Goal: Information Seeking & Learning: Compare options

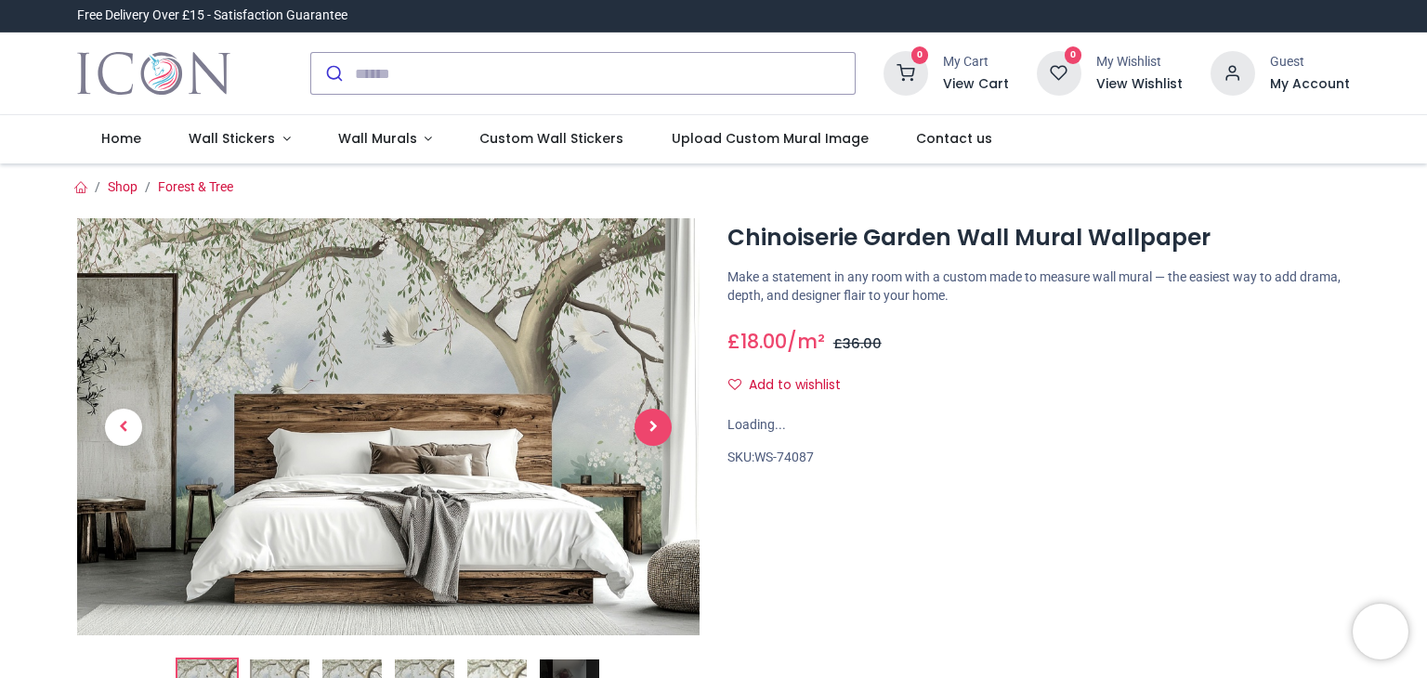
click at [652, 429] on span "Next" at bounding box center [653, 427] width 37 height 37
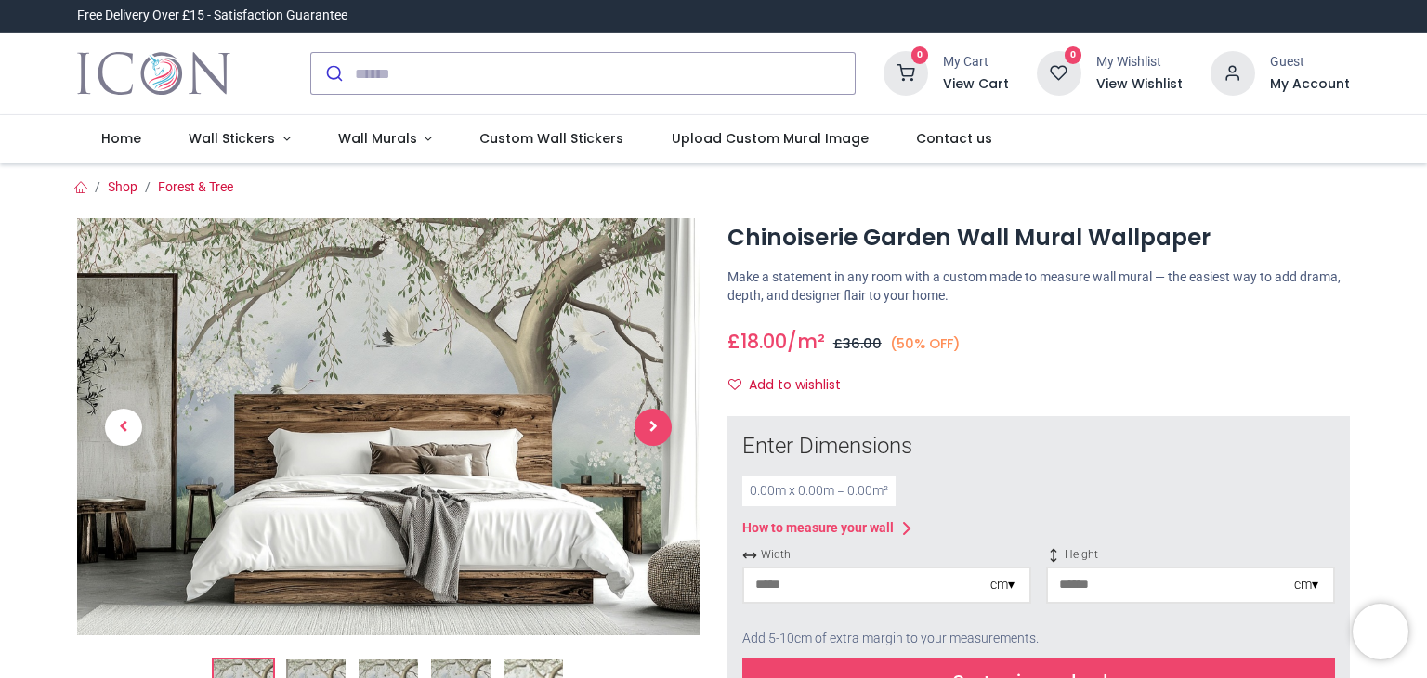
click at [655, 427] on span "Next" at bounding box center [653, 427] width 37 height 37
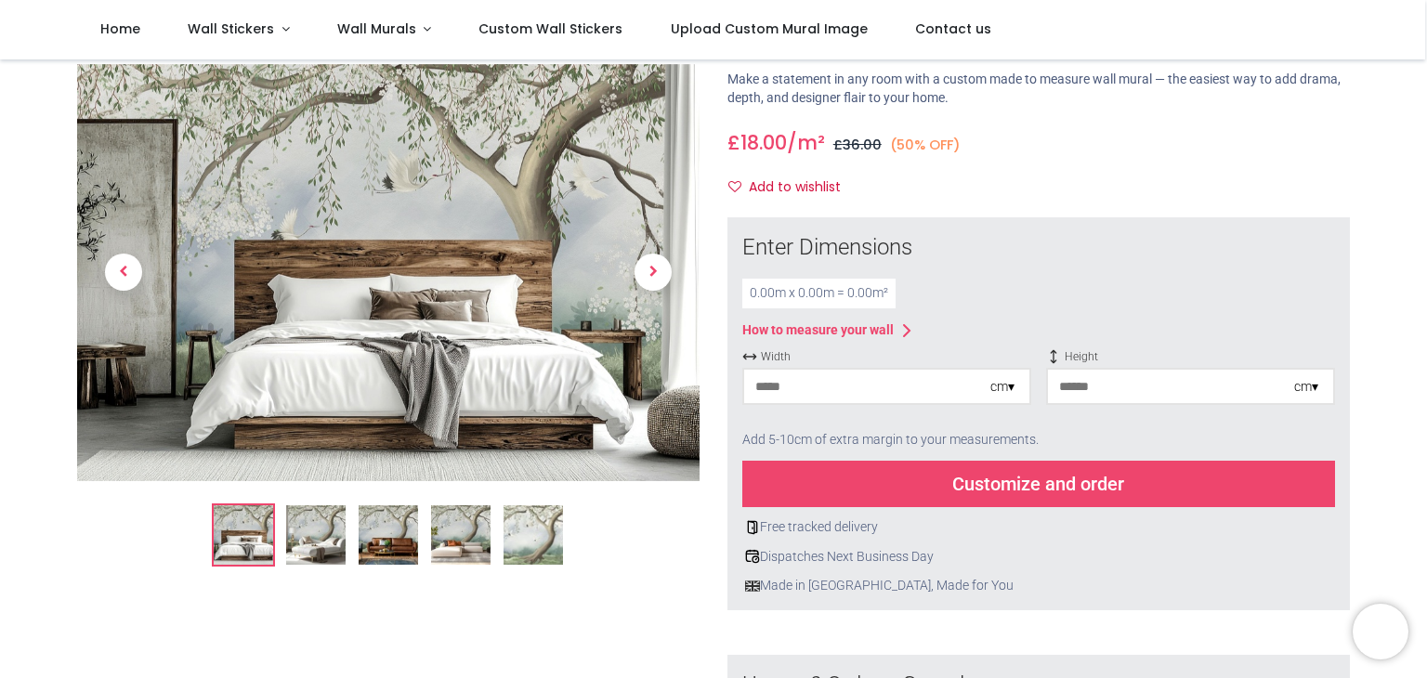
scroll to position [465, 0]
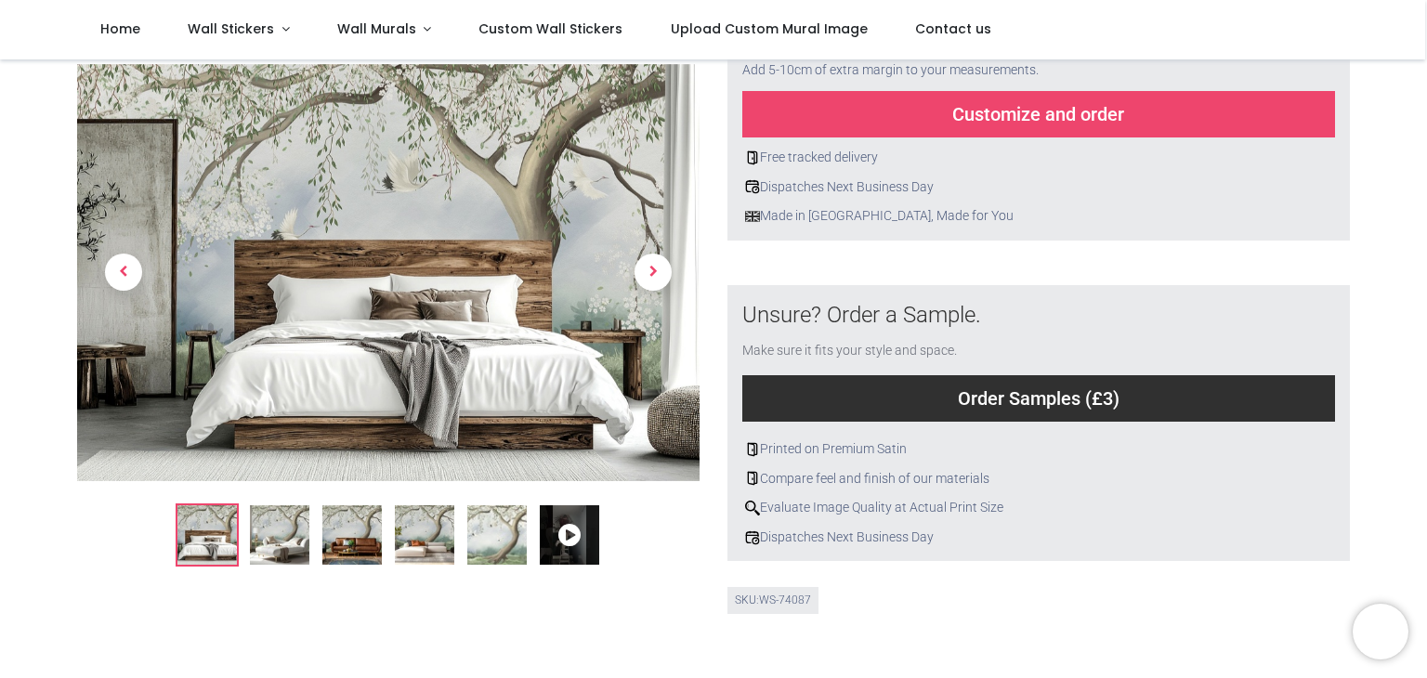
click at [297, 544] on img at bounding box center [279, 534] width 59 height 59
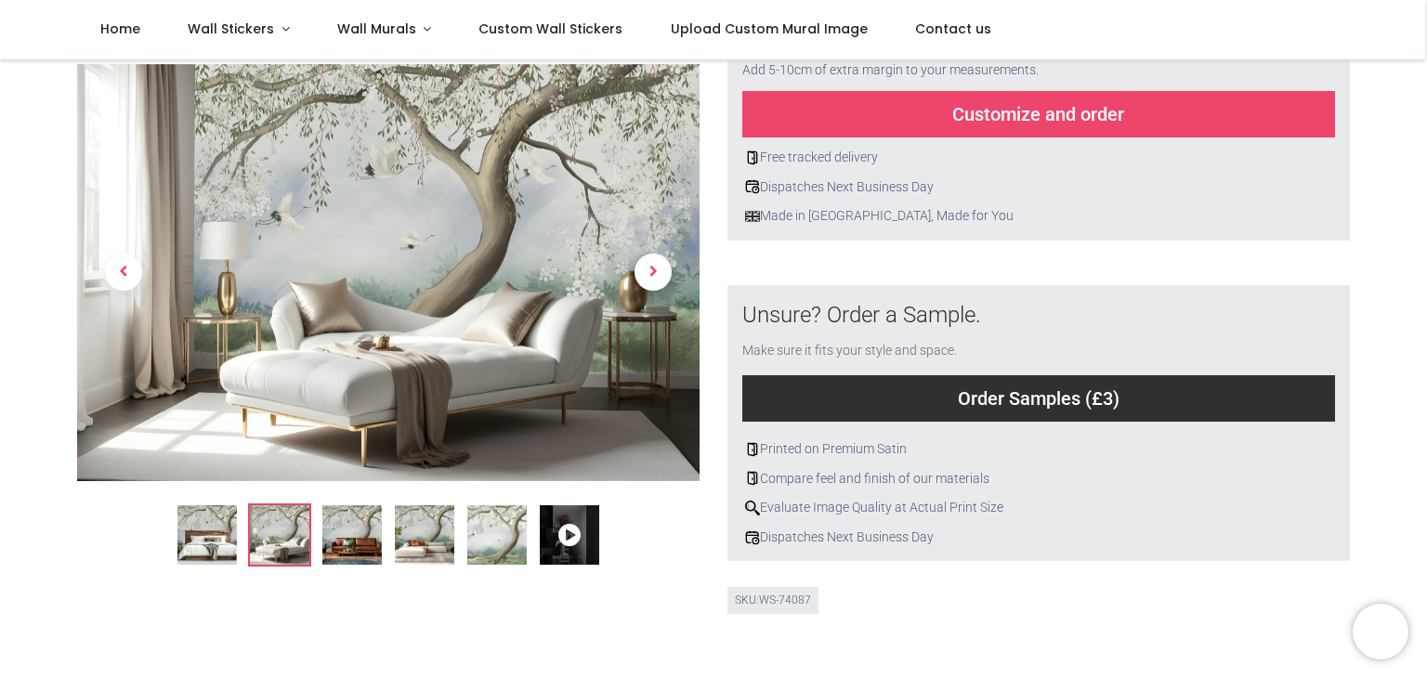
click at [347, 532] on img at bounding box center [351, 534] width 59 height 59
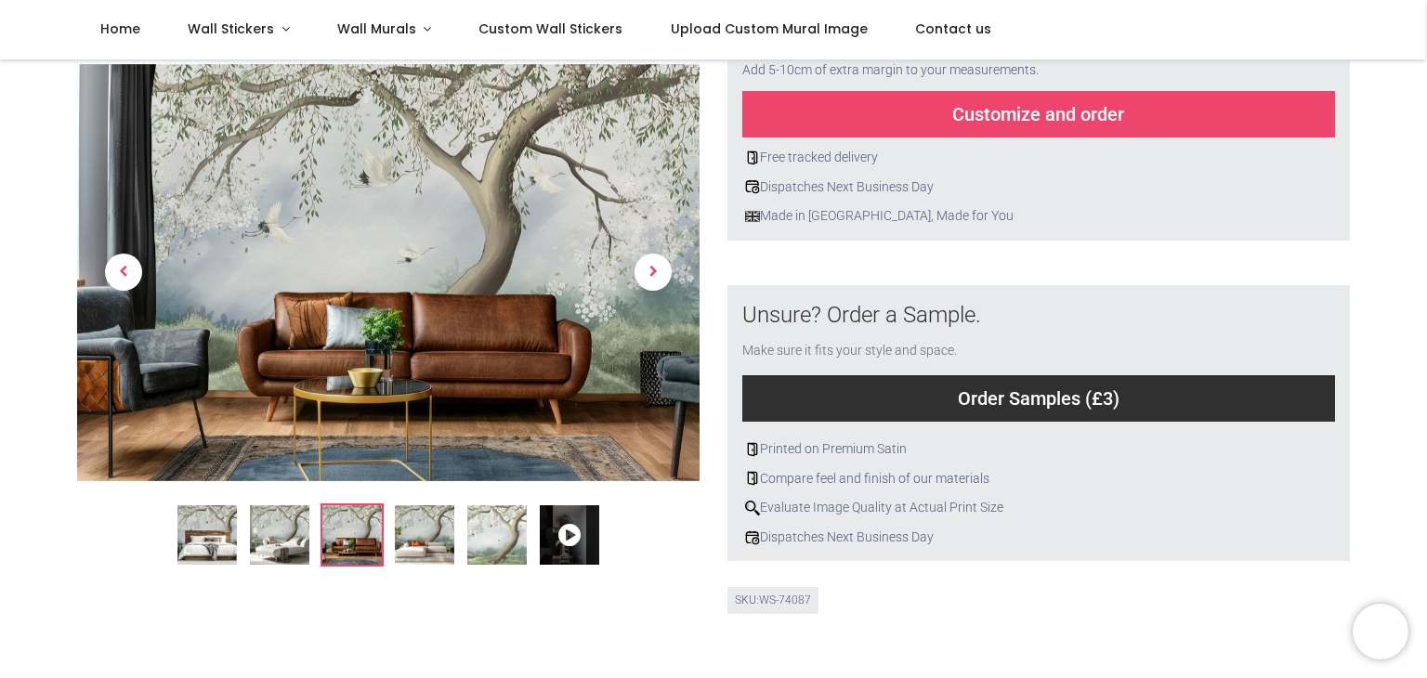
click at [424, 528] on img at bounding box center [424, 534] width 59 height 59
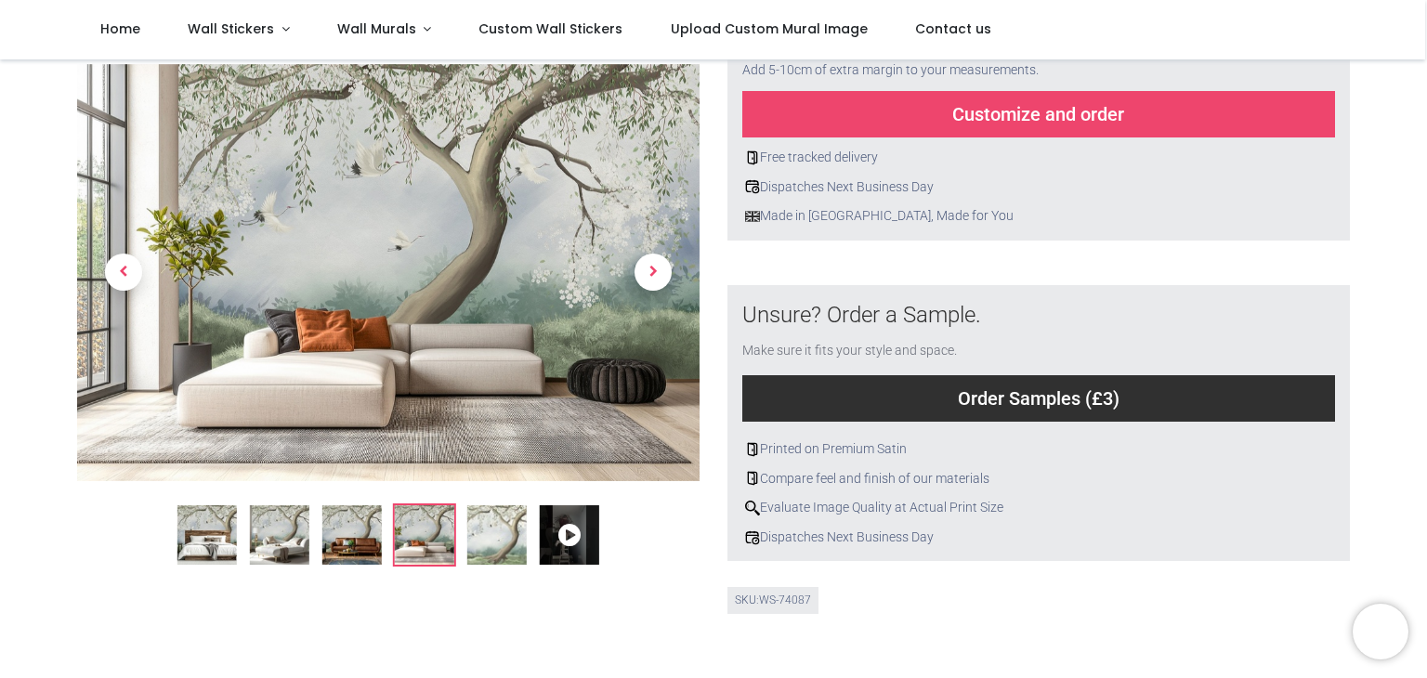
click at [497, 532] on img at bounding box center [496, 534] width 59 height 59
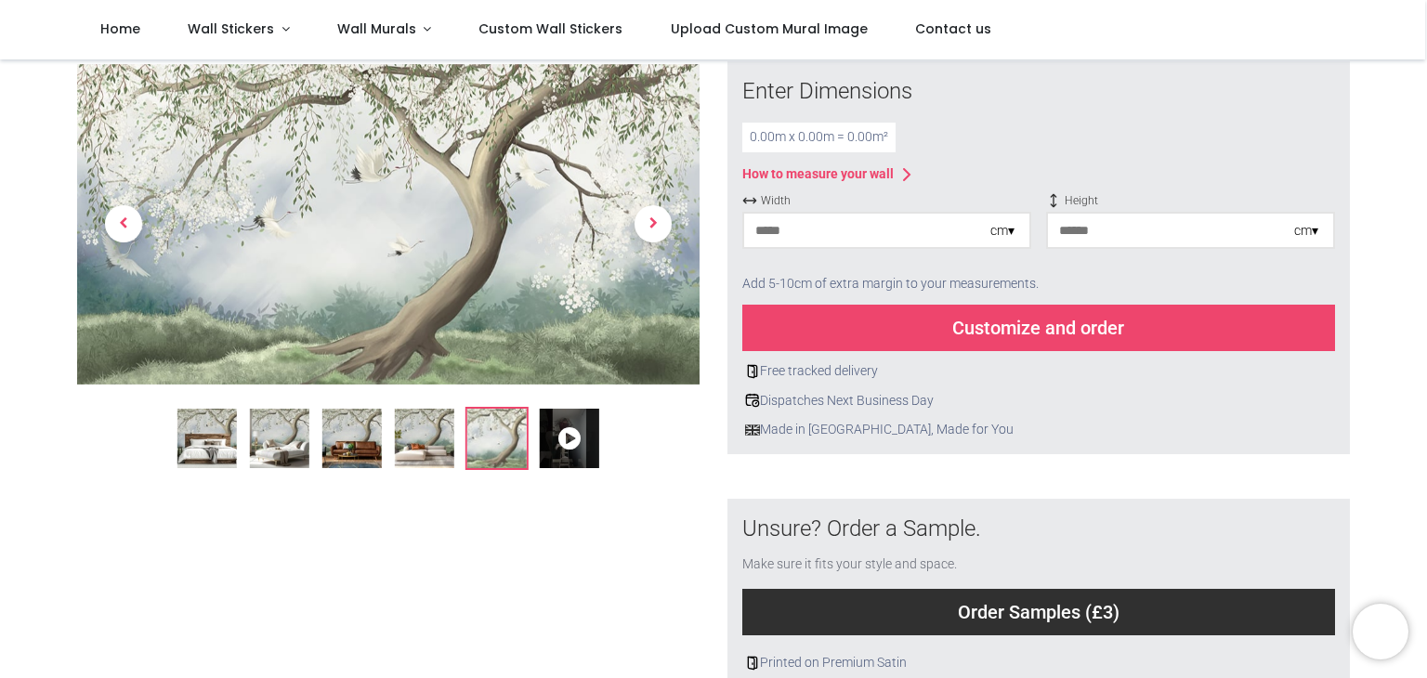
scroll to position [186, 0]
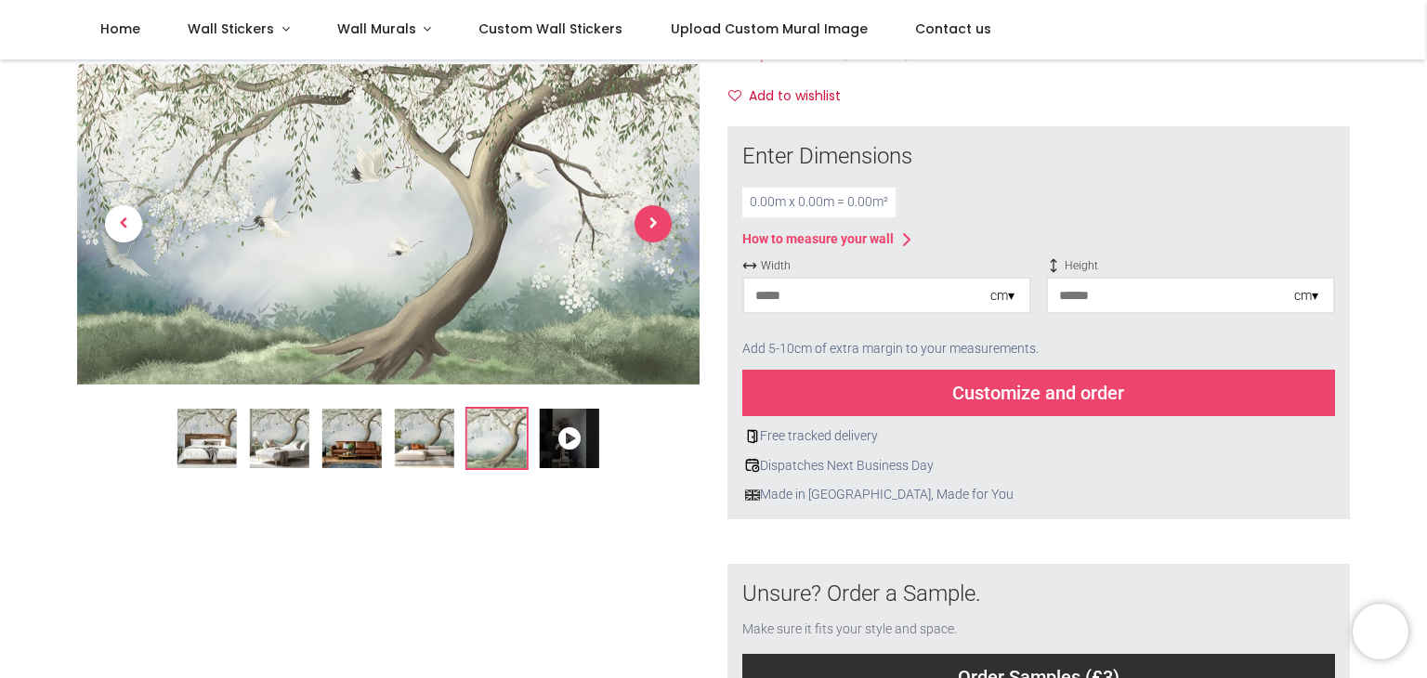
click at [650, 235] on span "Next" at bounding box center [653, 224] width 37 height 37
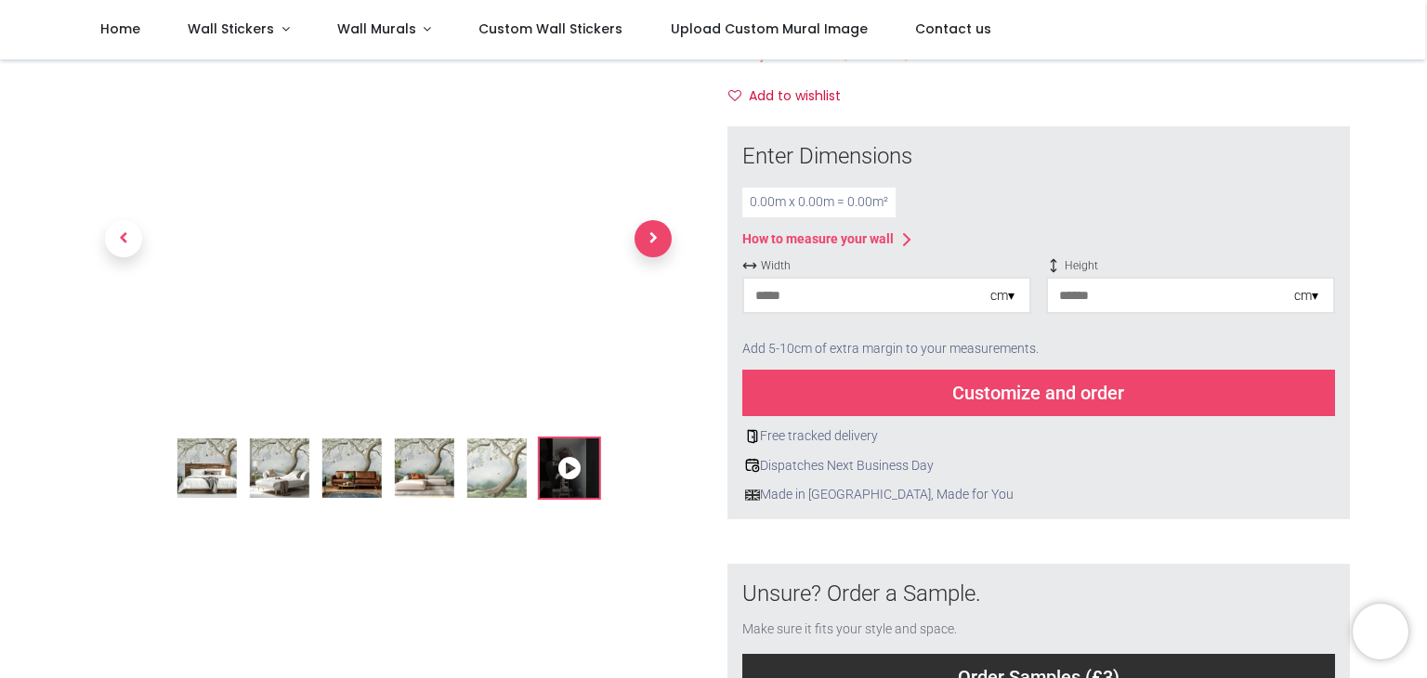
click at [650, 233] on span "Next" at bounding box center [653, 239] width 37 height 37
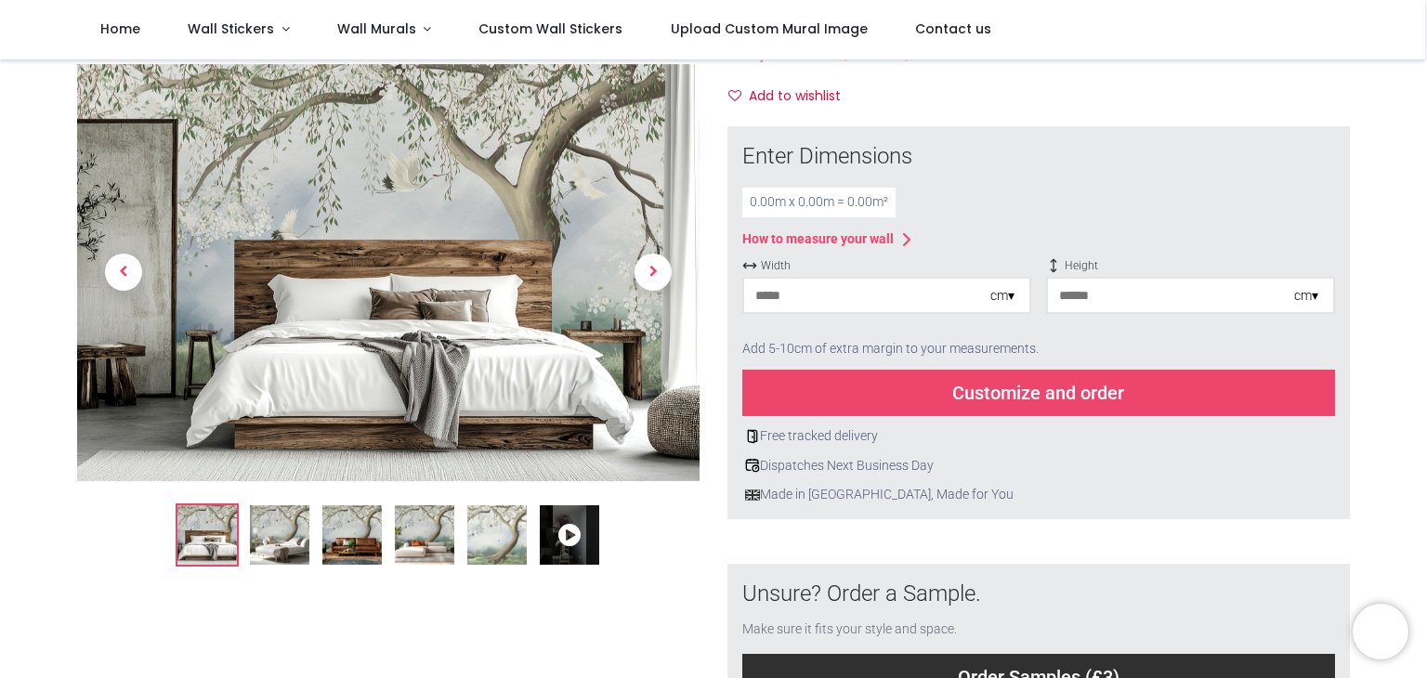
scroll to position [0, 0]
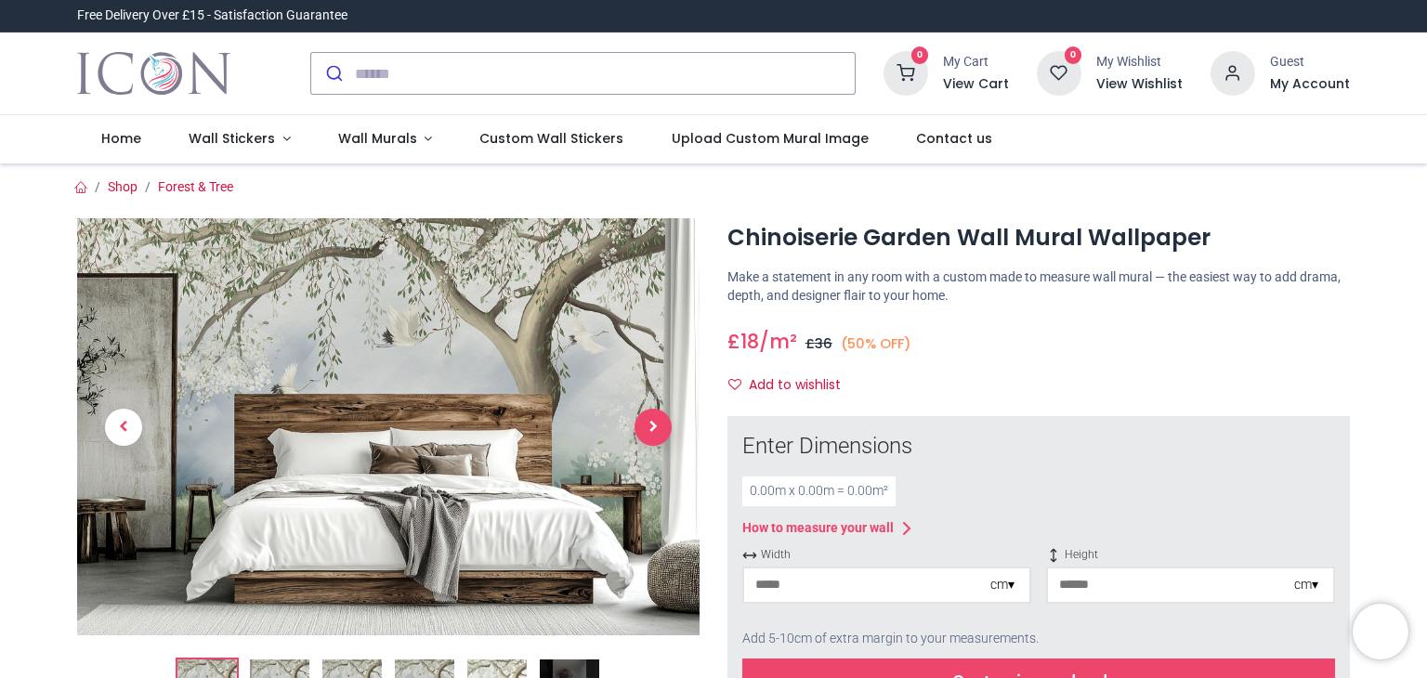
click at [661, 427] on span "Next" at bounding box center [653, 427] width 37 height 37
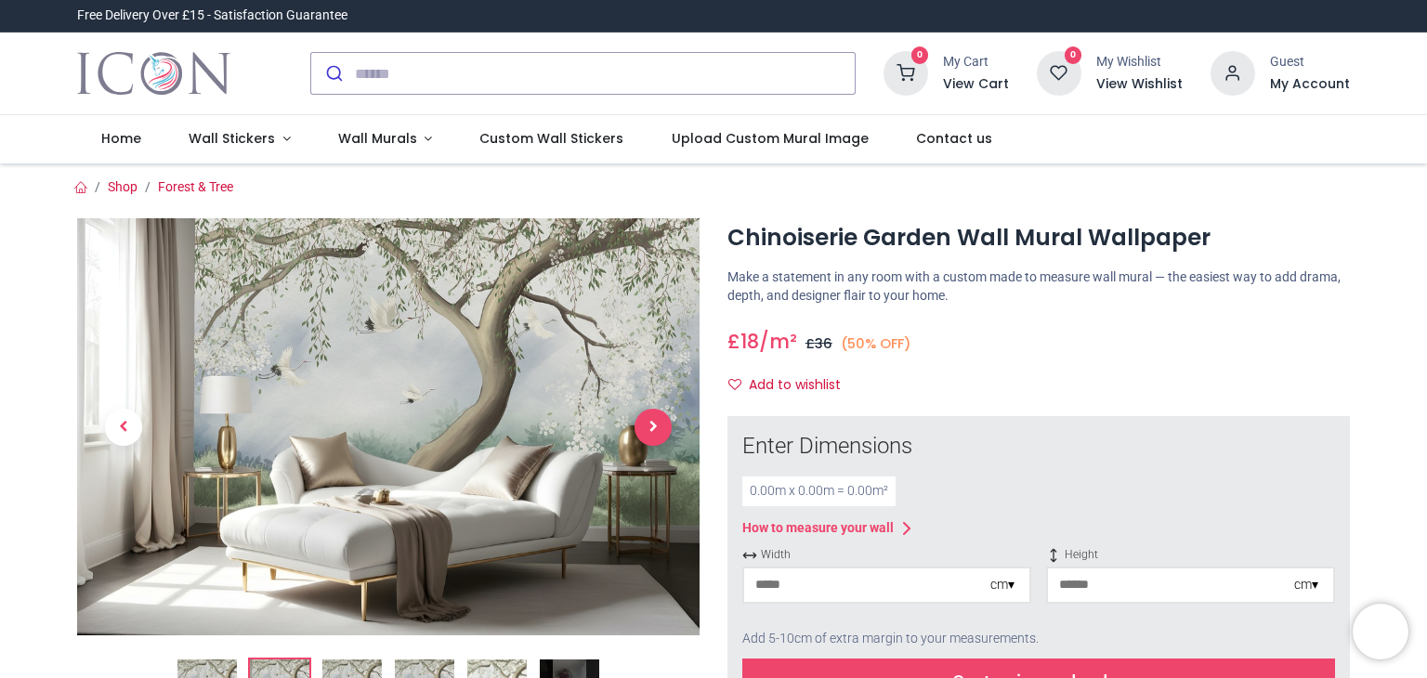
click at [666, 425] on span "Next" at bounding box center [653, 427] width 37 height 37
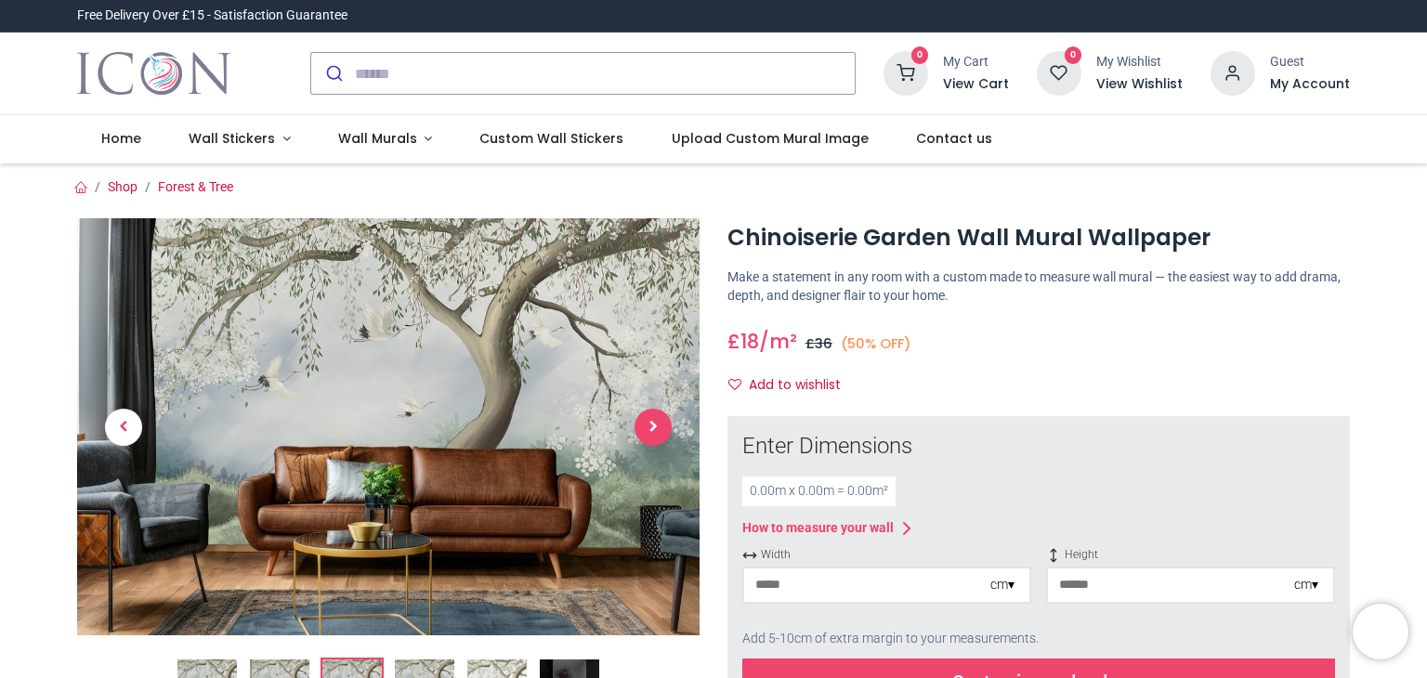
click at [666, 425] on span "Next" at bounding box center [653, 427] width 37 height 37
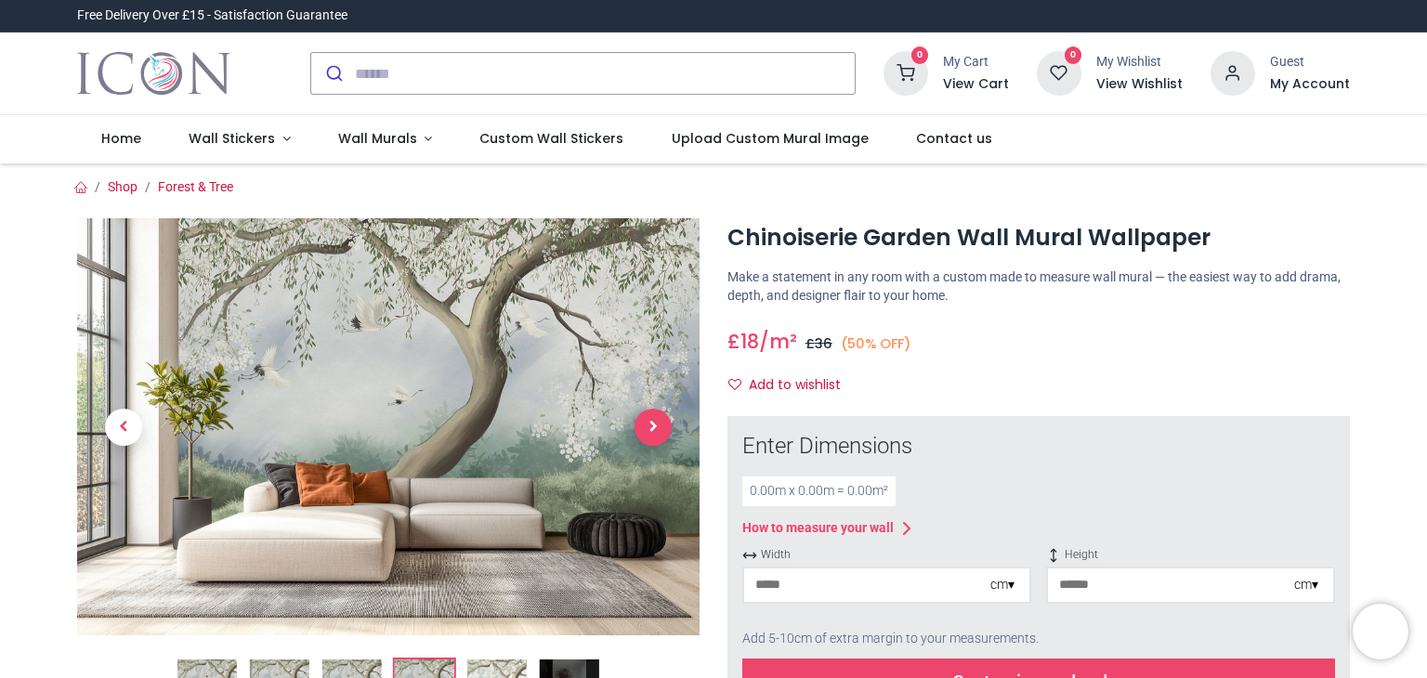
click at [667, 425] on span "Next" at bounding box center [653, 427] width 37 height 37
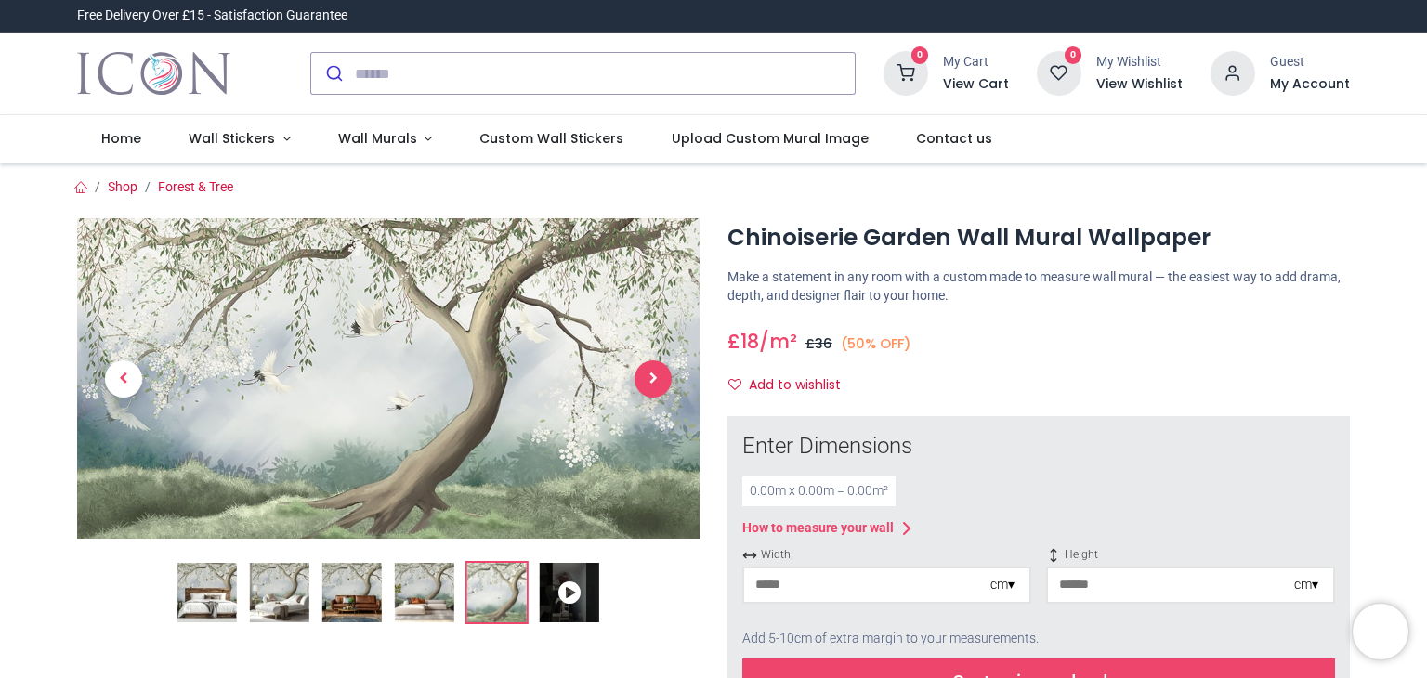
click at [667, 425] on link at bounding box center [653, 379] width 93 height 224
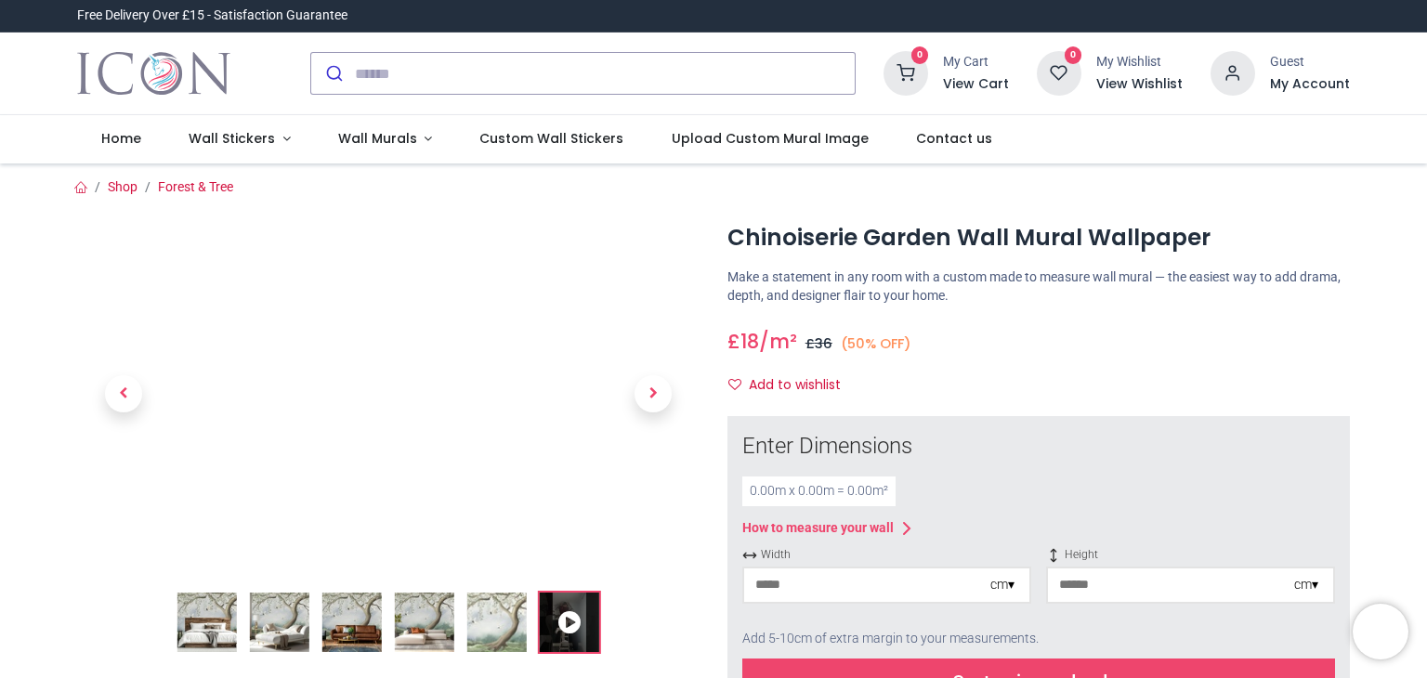
click at [577, 617] on icon at bounding box center [569, 622] width 59 height 59
click at [208, 618] on img at bounding box center [206, 622] width 59 height 59
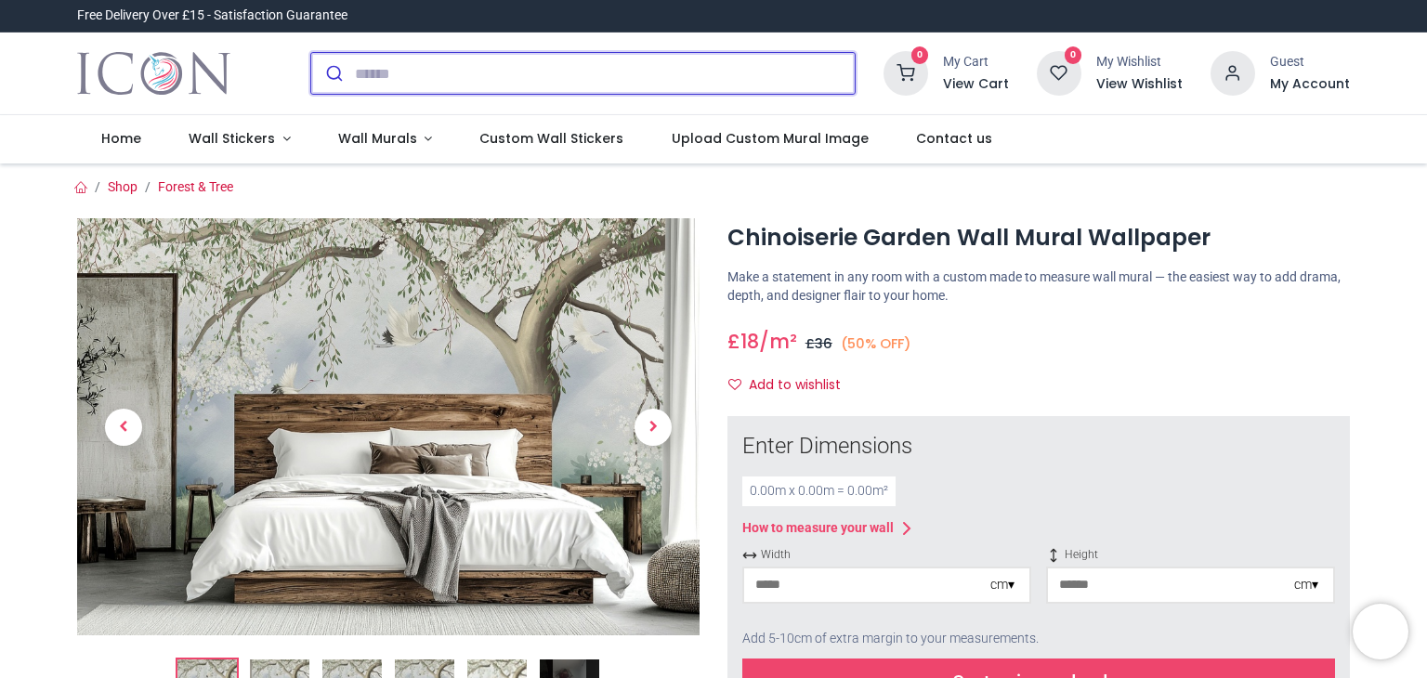
click at [399, 72] on input "search" at bounding box center [605, 73] width 500 height 41
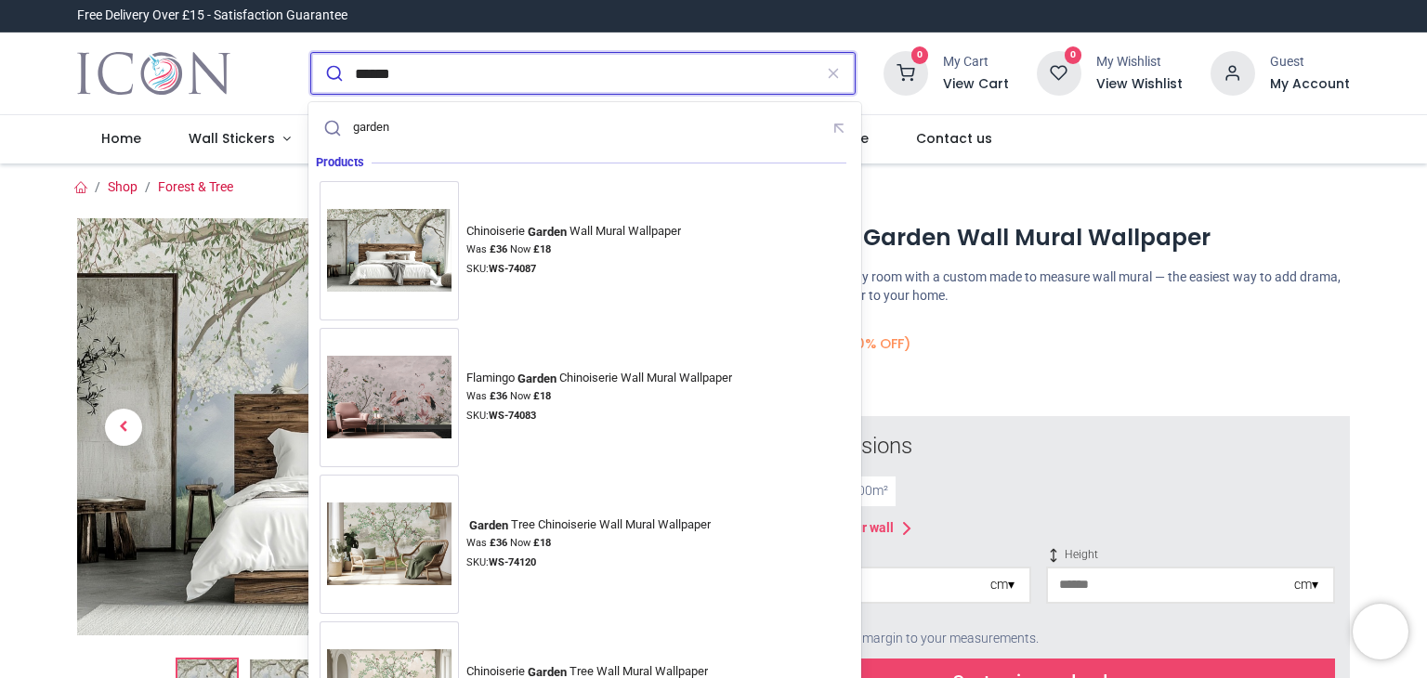
type input "******"
click at [311, 53] on button "submit" at bounding box center [333, 73] width 44 height 41
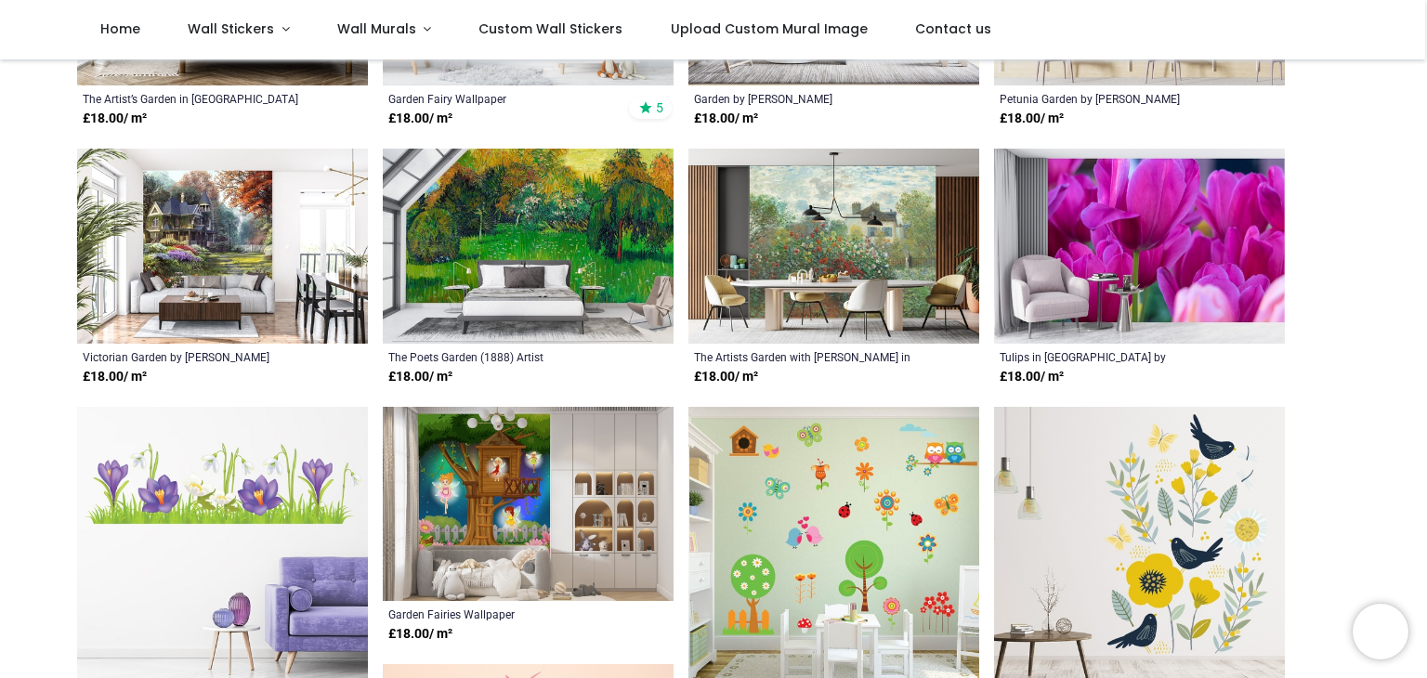
scroll to position [1022, 0]
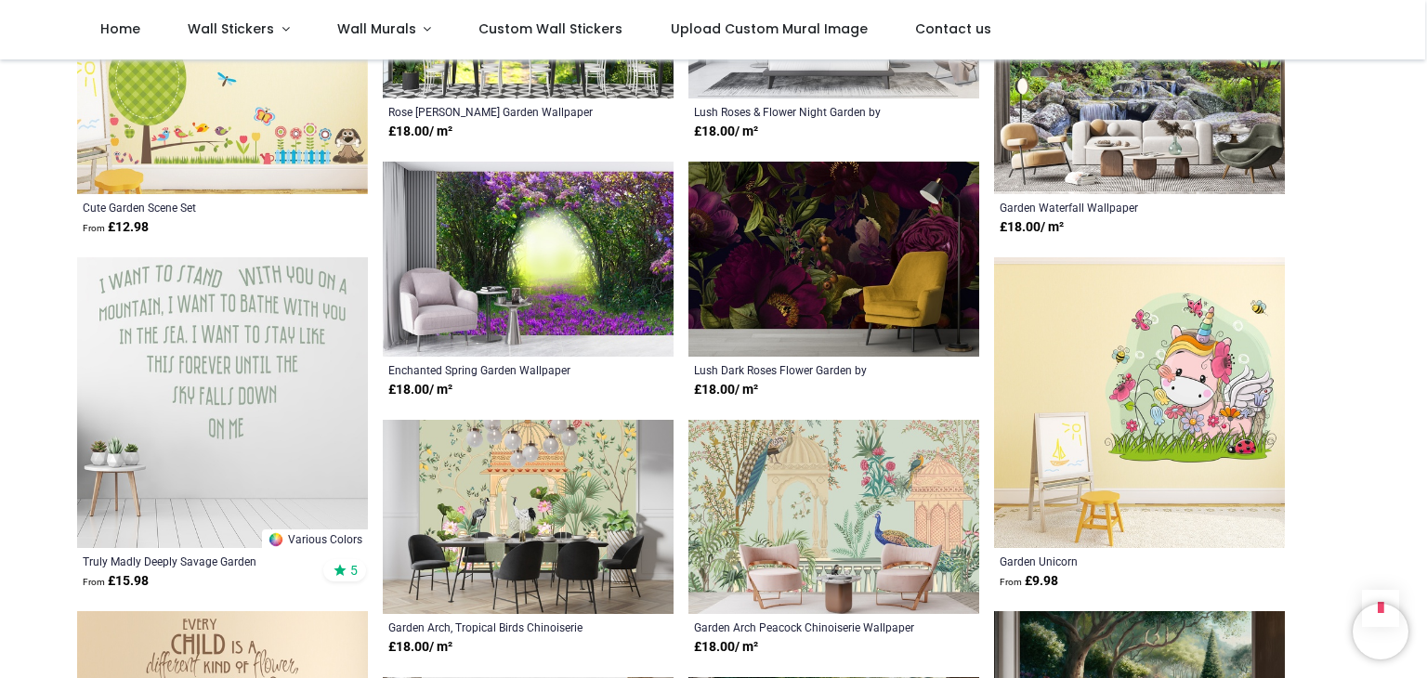
scroll to position [1394, 0]
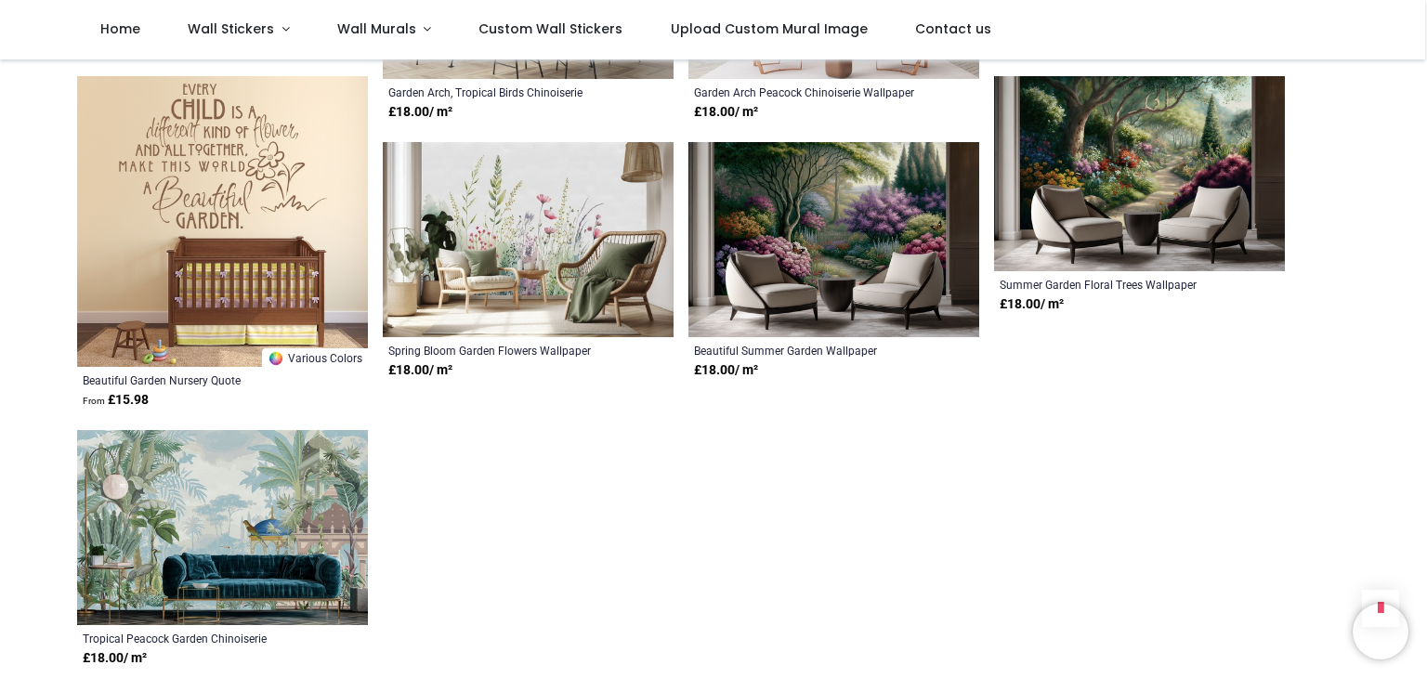
scroll to position [2323, 0]
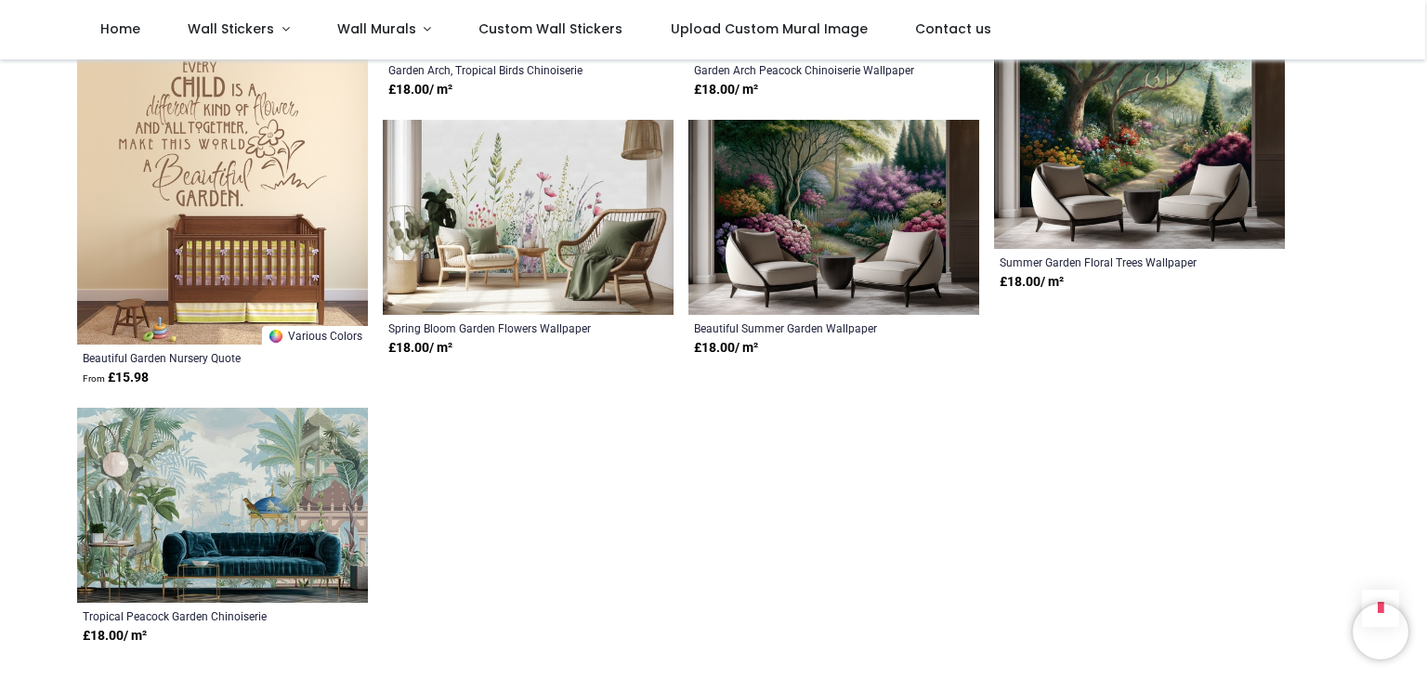
click at [275, 466] on img at bounding box center [222, 505] width 291 height 195
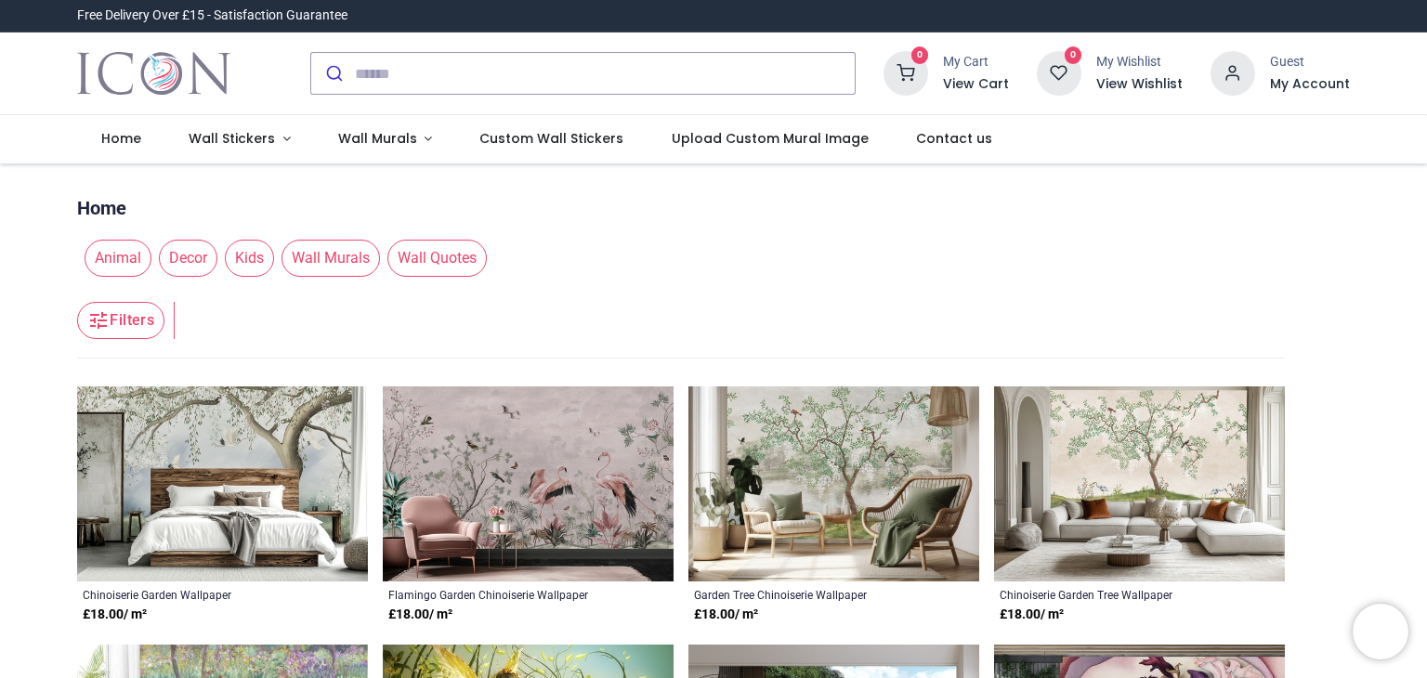
click at [226, 412] on img at bounding box center [222, 483] width 291 height 195
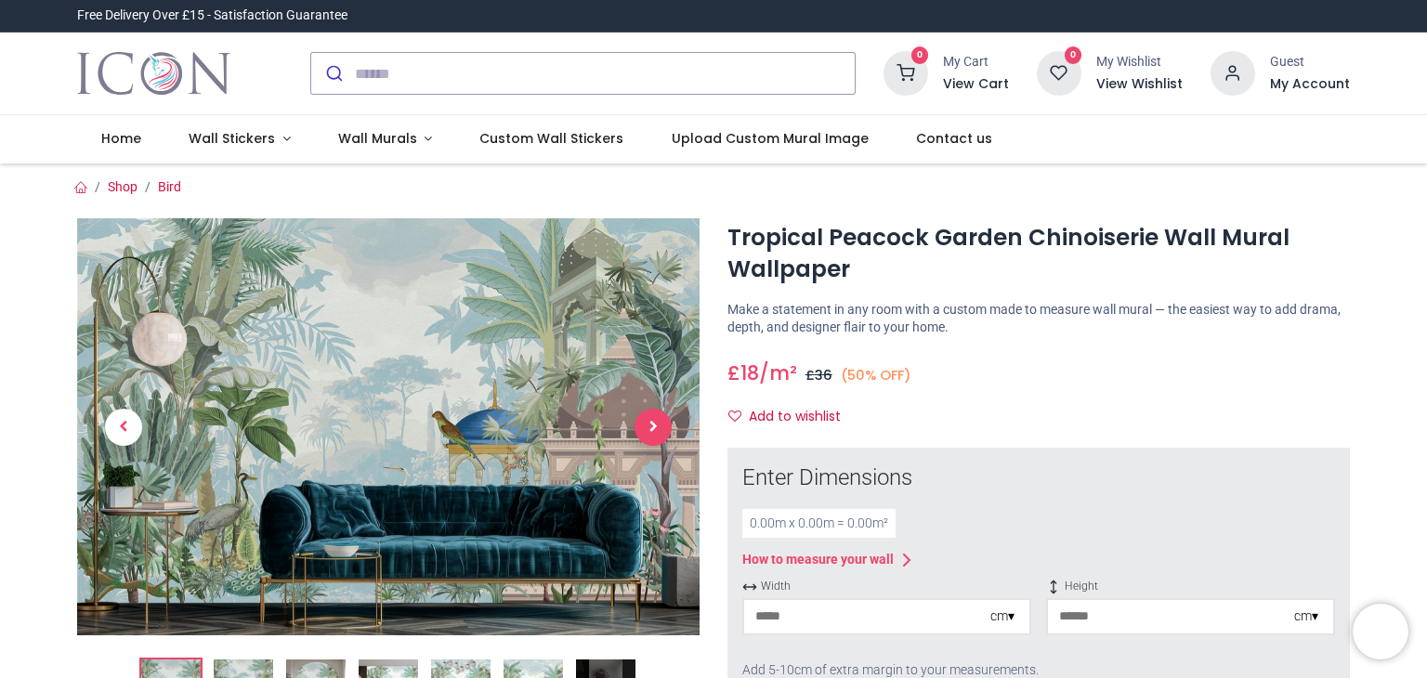
click at [665, 425] on span "Next" at bounding box center [653, 427] width 37 height 37
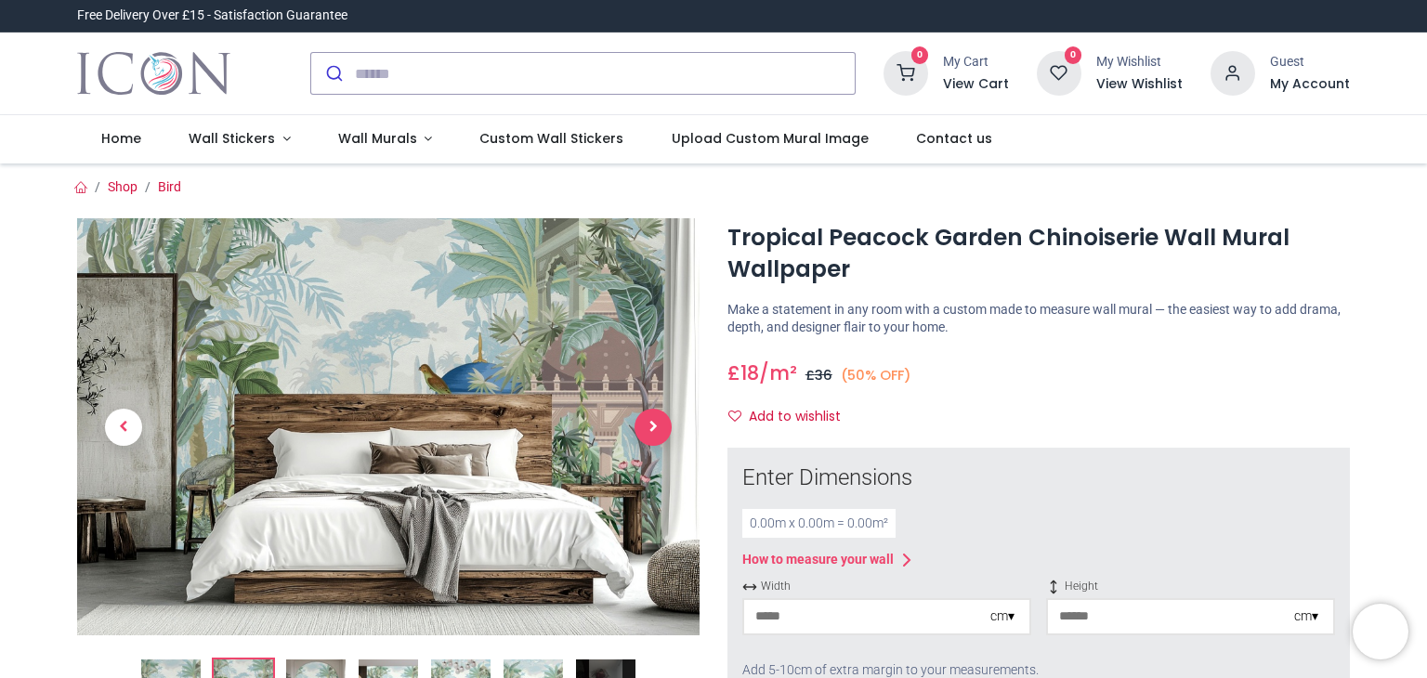
click at [665, 425] on span "Next" at bounding box center [653, 427] width 37 height 37
